Goal: Transaction & Acquisition: Purchase product/service

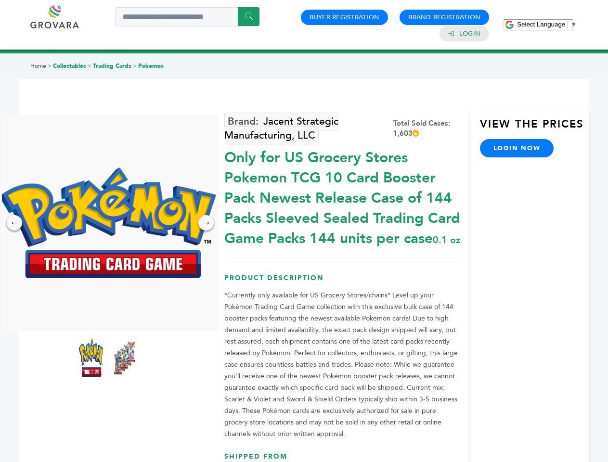
click at [547, 24] on span "Select Language" at bounding box center [541, 24] width 48 height 7
click at [108, 223] on img at bounding box center [108, 223] width 217 height 111
click at [0, 0] on div "×" at bounding box center [0, 0] width 0 height 0
click at [206, 223] on div "→" at bounding box center [205, 222] width 15 height 15
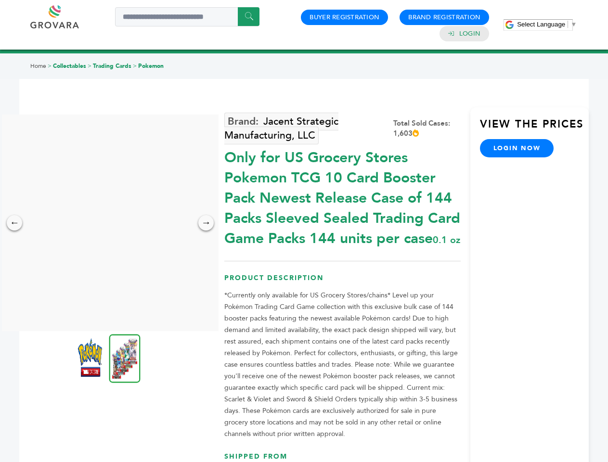
click at [91, 358] on img at bounding box center [90, 358] width 24 height 39
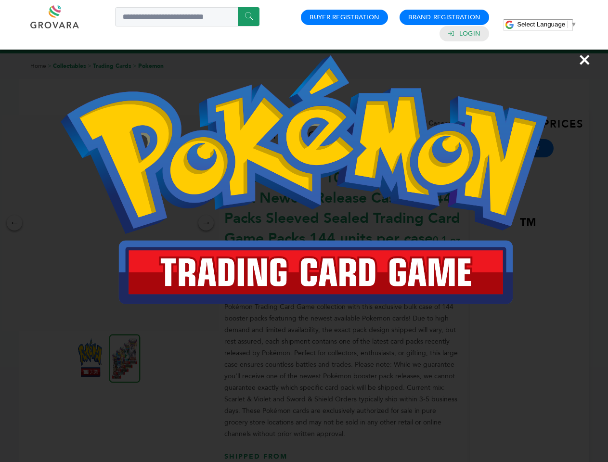
click at [125, 358] on div "×" at bounding box center [304, 231] width 608 height 462
